Goal: Information Seeking & Learning: Learn about a topic

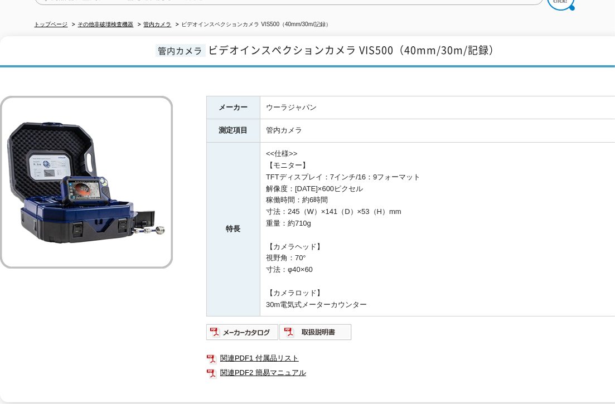
scroll to position [167, 0]
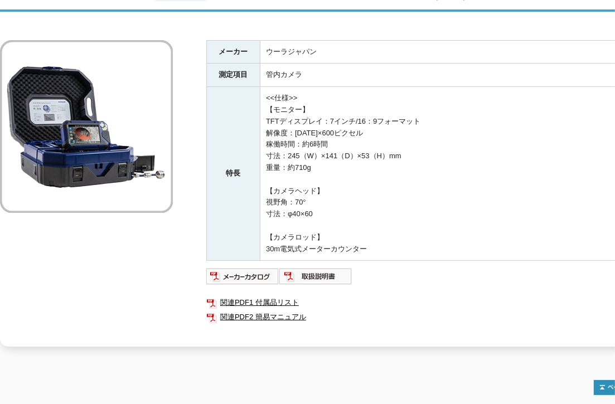
click at [308, 100] on td "<<仕様>> 【モニター】 TFTディスプレイ：7インチ/16：9フォーマット 解像度：[DATE]×600ピクセル 稼働時間：約6時間 寸法：245（W）×…" at bounding box center [456, 174] width 392 height 174
drag, startPoint x: 268, startPoint y: 89, endPoint x: 307, endPoint y: 88, distance: 39.0
click at [307, 88] on td "<<仕様>> 【モニター】 TFTディスプレイ：7インチ/16：9フォーマット 解像度：[DATE]×600ピクセル 稼働時間：約6時間 寸法：245（W）×…" at bounding box center [456, 174] width 392 height 174
drag, startPoint x: 267, startPoint y: 102, endPoint x: 315, endPoint y: 102, distance: 48.0
click at [315, 102] on td "<<仕様>> 【モニター】 TFTディスプレイ：7インチ/16：9フォーマット 解像度：[DATE]×600ピクセル 稼働時間：約6時間 寸法：245（W）×…" at bounding box center [456, 174] width 392 height 174
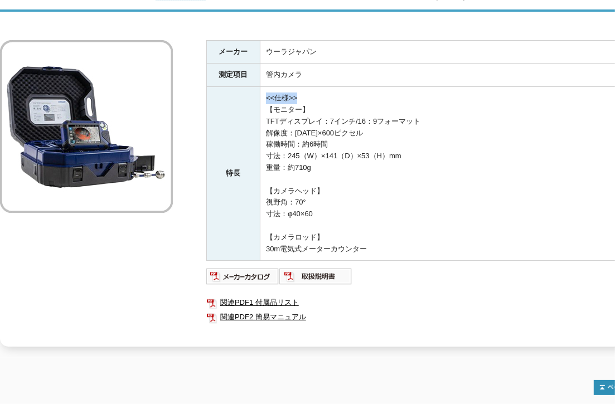
click at [309, 100] on td "<<仕様>> 【モニター】 TFTディスプレイ：7インチ/16：9フォーマット 解像度：[DATE]×600ピクセル 稼働時間：約6時間 寸法：245（W）×…" at bounding box center [456, 174] width 392 height 174
click at [308, 100] on td "<<仕様>> 【モニター】 TFTディスプレイ：7インチ/16：9フォーマット 解像度：[DATE]×600ピクセル 稼働時間：約6時間 寸法：245（W）×…" at bounding box center [456, 174] width 392 height 174
click at [267, 100] on td "<<仕様>> 【モニター】 TFTディスプレイ：7インチ/16：9フォーマット 解像度：[DATE]×600ピクセル 稼働時間：約6時間 寸法：245（W）×…" at bounding box center [456, 174] width 392 height 174
click at [308, 100] on td "<<仕様>> 【モニター】 TFTディスプレイ：7インチ/16：9フォーマット 解像度：[DATE]×600ピクセル 稼働時間：約6時間 寸法：245（W）×…" at bounding box center [456, 174] width 392 height 174
click at [306, 100] on td "<<仕様>> 【モニター】 TFTディスプレイ：7インチ/16：9フォーマット 解像度：[DATE]×600ピクセル 稼働時間：約6時間 寸法：245（W）×…" at bounding box center [456, 174] width 392 height 174
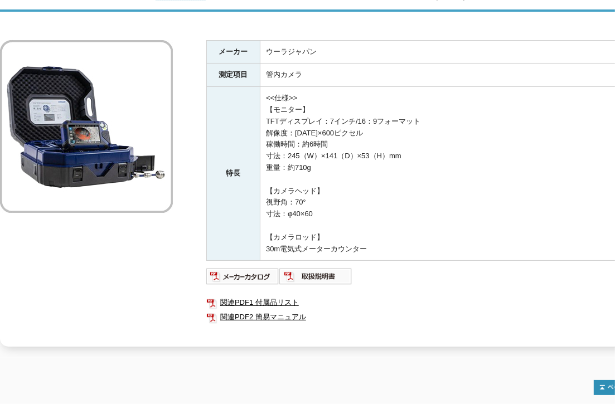
click at [267, 102] on td "<<仕様>> 【モニター】 TFTディスプレイ：7インチ/16：9フォーマット 解像度：[DATE]×600ピクセル 稼働時間：約6時間 寸法：245（W）×…" at bounding box center [456, 174] width 392 height 174
click at [307, 102] on td "<<仕様>> 【モニター】 TFTディスプレイ：7インチ/16：9フォーマット 解像度：[DATE]×600ピクセル 稼働時間：約6時間 寸法：245（W）×…" at bounding box center [456, 174] width 392 height 174
click at [302, 89] on td "<<仕様>> 【モニター】 TFTディスプレイ：7インチ/16：9フォーマット 解像度：[DATE]×600ピクセル 稼働時間：約6時間 寸法：245（W）×…" at bounding box center [456, 174] width 392 height 174
drag, startPoint x: 265, startPoint y: 89, endPoint x: 328, endPoint y: 89, distance: 63.0
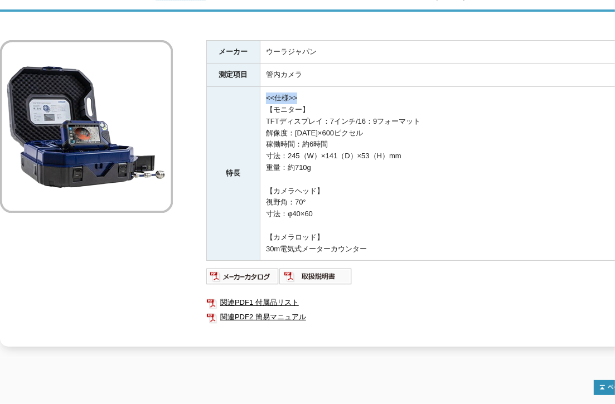
click at [328, 89] on td "<<仕様>> 【モニター】 TFTディスプレイ：7インチ/16：9フォーマット 解像度：[DATE]×600ピクセル 稼働時間：約6時間 寸法：245（W）×…" at bounding box center [456, 174] width 392 height 174
click at [308, 99] on td "<<仕様>> 【モニター】 TFTディスプレイ：7インチ/16：9フォーマット 解像度：[DATE]×600ピクセル 稼働時間：約6時間 寸法：245（W）×…" at bounding box center [456, 174] width 392 height 174
click at [267, 101] on td "<<仕様>> 【モニター】 TFTディスプレイ：7インチ/16：9フォーマット 解像度：[DATE]×600ピクセル 稼働時間：約6時間 寸法：245（W）×…" at bounding box center [456, 174] width 392 height 174
click at [269, 101] on td "<<仕様>> 【モニター】 TFTディスプレイ：7インチ/16：9フォーマット 解像度：[DATE]×600ピクセル 稼働時間：約6時間 寸法：245（W）×…" at bounding box center [456, 174] width 392 height 174
click at [307, 100] on td "<<仕様>> 【モニター】 TFTディスプレイ：7インチ/16：9フォーマット 解像度：[DATE]×600ピクセル 稼働時間：約6時間 寸法：245（W）×…" at bounding box center [456, 174] width 392 height 174
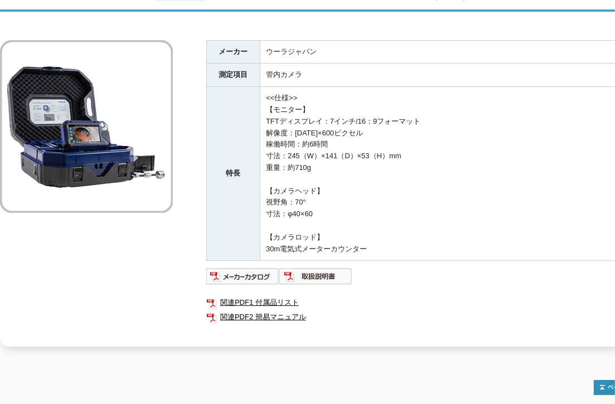
click at [267, 101] on td "<<仕様>> 【モニター】 TFTディスプレイ：7インチ/16：9フォーマット 解像度：[DATE]×600ピクセル 稼働時間：約6時間 寸法：245（W）×…" at bounding box center [456, 174] width 392 height 174
click at [307, 100] on td "<<仕様>> 【モニター】 TFTディスプレイ：7インチ/16：9フォーマット 解像度：[DATE]×600ピクセル 稼働時間：約6時間 寸法：245（W）×…" at bounding box center [456, 174] width 392 height 174
click at [302, 89] on td "<<仕様>> 【モニター】 TFTディスプレイ：7インチ/16：9フォーマット 解像度：[DATE]×600ピクセル 稼働時間：約6時間 寸法：245（W）×…" at bounding box center [456, 174] width 392 height 174
click at [266, 89] on td "<<仕様>> 【モニター】 TFTディスプレイ：7インチ/16：9フォーマット 解像度：[DATE]×600ピクセル 稼働時間：約6時間 寸法：245（W）×…" at bounding box center [456, 174] width 392 height 174
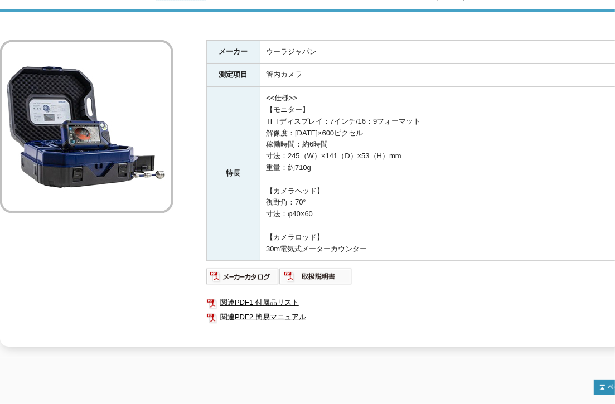
click at [301, 89] on td "<<仕様>> 【モニター】 TFTディスプレイ：7インチ/16：9フォーマット 解像度：[DATE]×600ピクセル 稼働時間：約6時間 寸法：245（W）×…" at bounding box center [456, 174] width 392 height 174
click at [265, 90] on td "<<仕様>> 【モニター】 TFTディスプレイ：7インチ/16：9フォーマット 解像度：[DATE]×600ピクセル 稼働時間：約6時間 寸法：245（W）×…" at bounding box center [456, 174] width 392 height 174
click at [302, 87] on td "<<仕様>> 【モニター】 TFTディスプレイ：7インチ/16：9フォーマット 解像度：[DATE]×600ピクセル 稼働時間：約6時間 寸法：245（W）×…" at bounding box center [456, 174] width 392 height 174
click at [267, 66] on td "管内カメラ" at bounding box center [456, 75] width 392 height 23
click at [267, 41] on td "ウーラジャパン" at bounding box center [456, 51] width 392 height 23
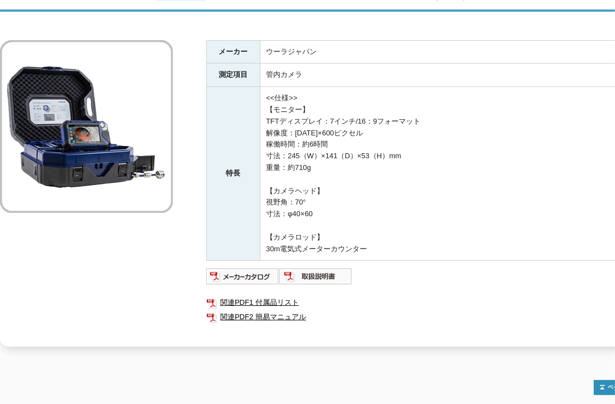
click at [315, 43] on td "ウーラジャパン" at bounding box center [456, 51] width 392 height 23
click at [298, 66] on td "管内カメラ" at bounding box center [456, 75] width 392 height 23
click at [267, 41] on td "ウーラジャパン" at bounding box center [456, 51] width 392 height 23
click at [316, 42] on td "ウーラジャパン" at bounding box center [456, 51] width 392 height 23
click at [265, 42] on td "ウーラジャパン" at bounding box center [456, 51] width 392 height 23
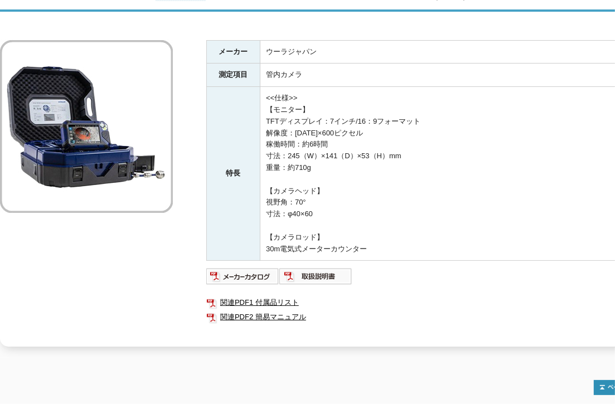
click at [266, 43] on td "ウーラジャパン" at bounding box center [456, 51] width 392 height 23
click at [313, 43] on td "ウーラジャパン" at bounding box center [456, 51] width 392 height 23
